Goal: Check status: Verify the current state of an ongoing process or item

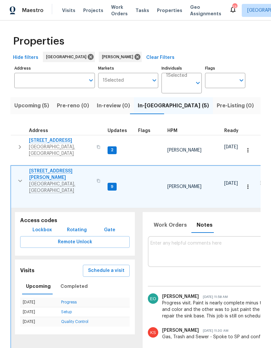
scroll to position [5, 0]
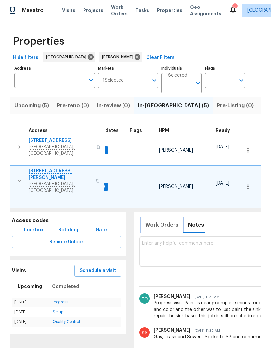
click at [164, 221] on span "Work Orders" at bounding box center [161, 225] width 33 height 9
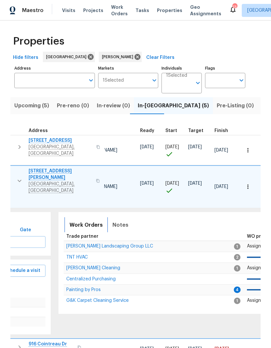
scroll to position [0, 84]
click at [76, 288] on span "Painting by Pros" at bounding box center [83, 290] width 34 height 5
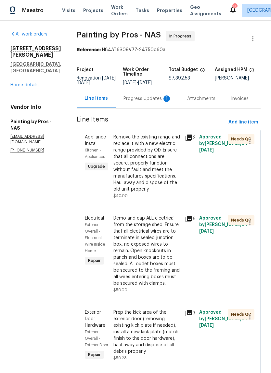
click at [145, 100] on div "Progress Updates 1" at bounding box center [148, 98] width 48 height 7
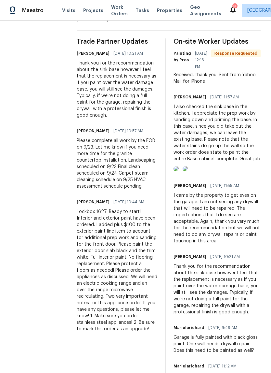
scroll to position [181, 0]
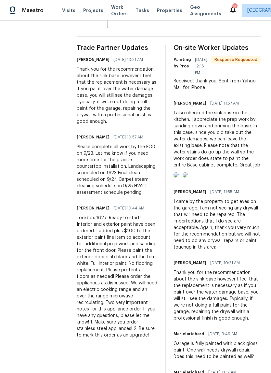
click at [179, 177] on img at bounding box center [176, 174] width 5 height 5
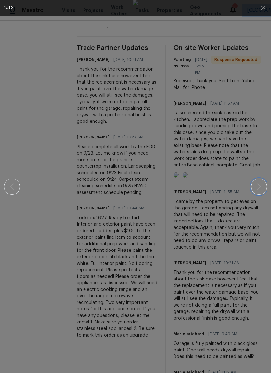
click at [260, 181] on button "button" at bounding box center [259, 186] width 16 height 16
click at [256, 190] on button "button" at bounding box center [259, 186] width 16 height 16
click at [263, 1] on button "button" at bounding box center [264, 8] width 16 height 16
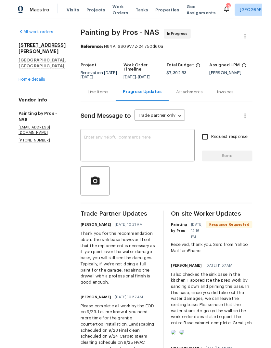
scroll to position [0, 0]
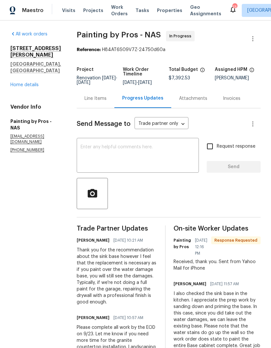
click at [69, 5] on div "Visits Projects Work Orders Tasks Properties Geo Assignments" at bounding box center [145, 10] width 167 height 13
click at [65, 9] on span "Visits" at bounding box center [68, 10] width 13 height 7
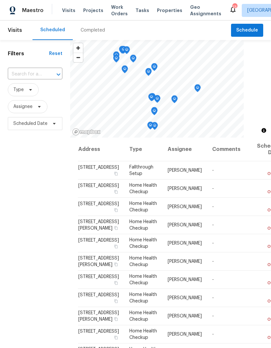
click at [35, 72] on input "text" at bounding box center [26, 74] width 36 height 10
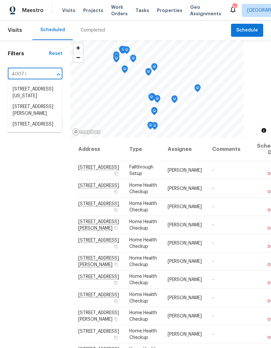
type input "4007 in"
